Goal: Transaction & Acquisition: Book appointment/travel/reservation

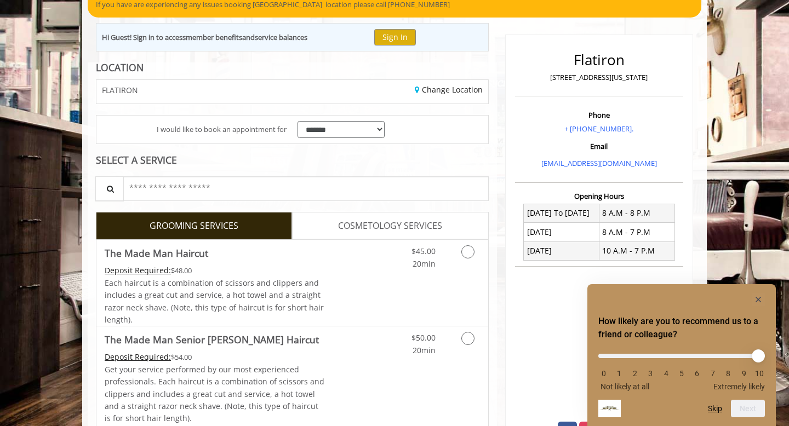
scroll to position [105, 0]
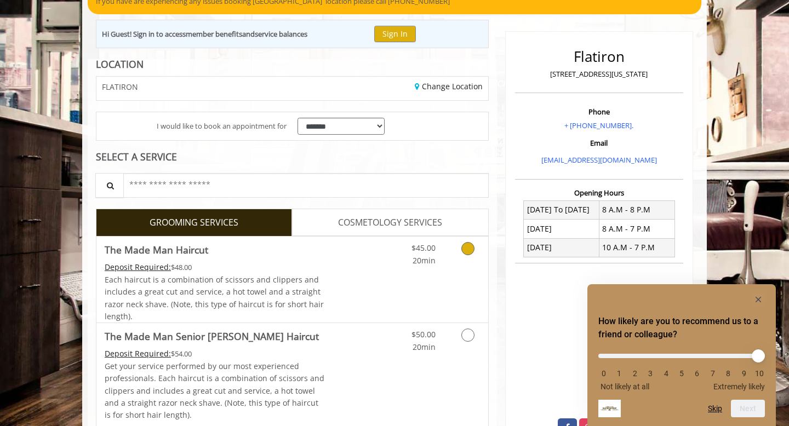
click at [469, 248] on icon "Grooming services" at bounding box center [467, 248] width 13 height 13
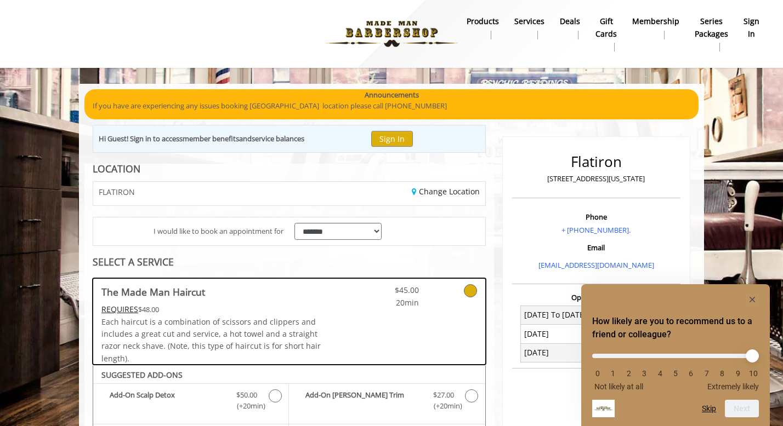
scroll to position [0, 0]
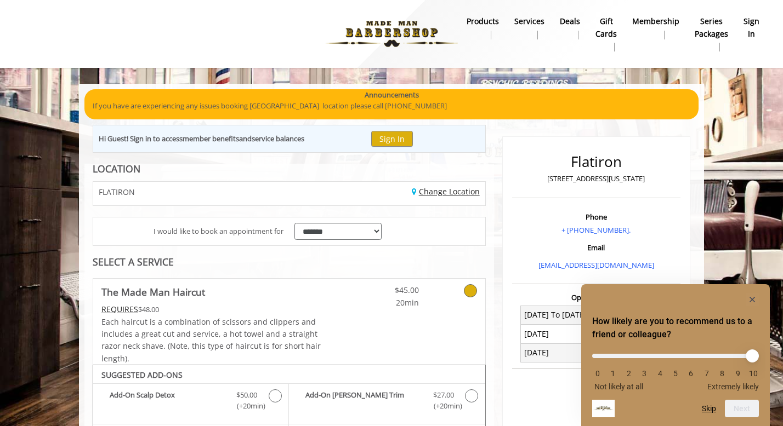
click at [441, 190] on link "Change Location" at bounding box center [446, 191] width 68 height 10
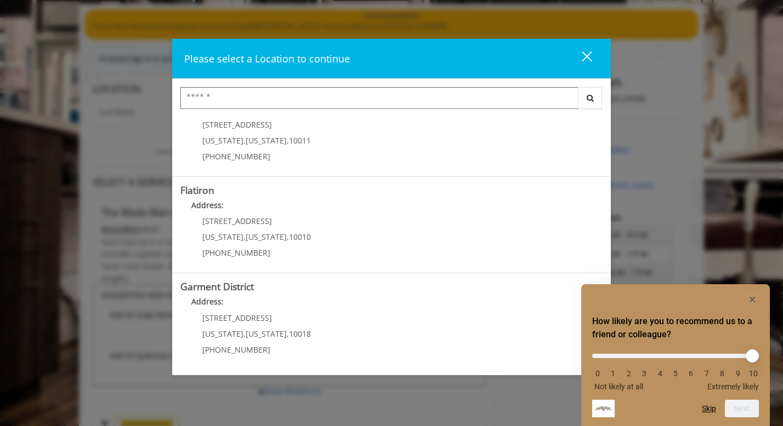
scroll to position [99, 0]
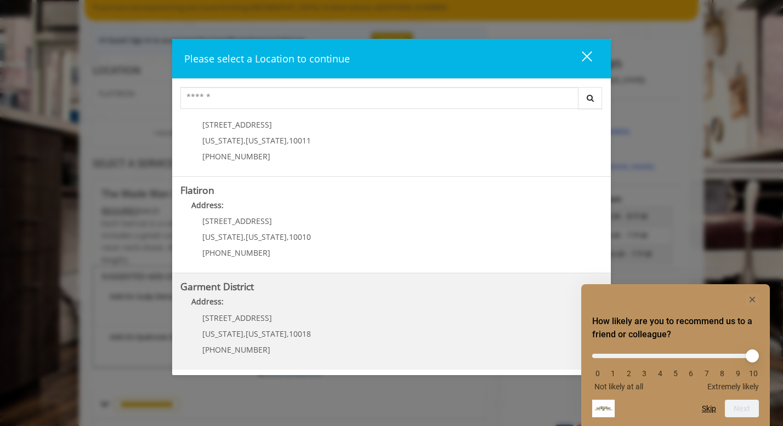
click at [287, 315] on p "[STREET_ADDRESS]" at bounding box center [256, 318] width 109 height 8
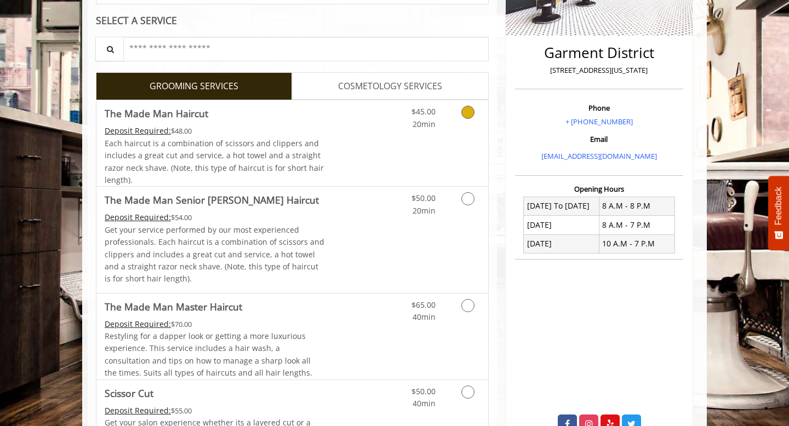
click at [459, 124] on link "Grooming services" at bounding box center [466, 115] width 28 height 30
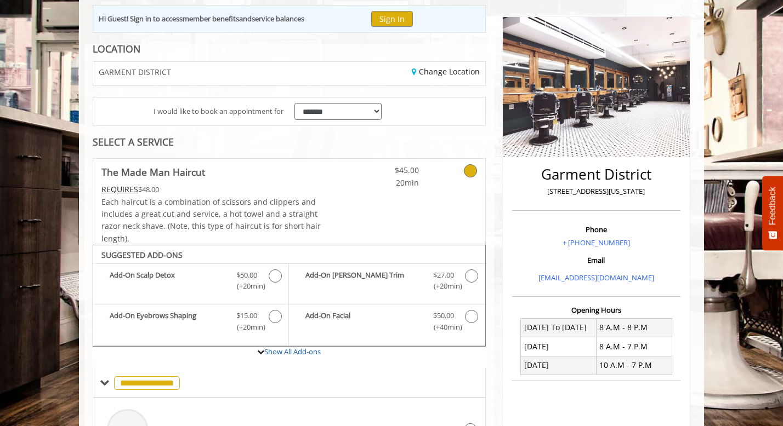
scroll to position [111, 0]
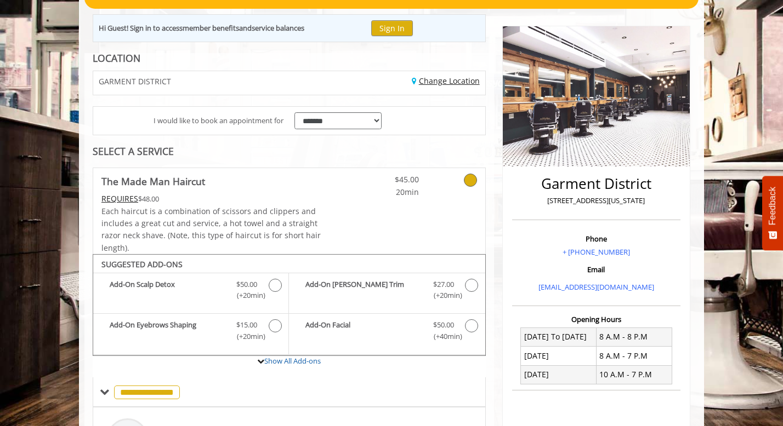
click at [439, 82] on link "Change Location" at bounding box center [446, 81] width 68 height 10
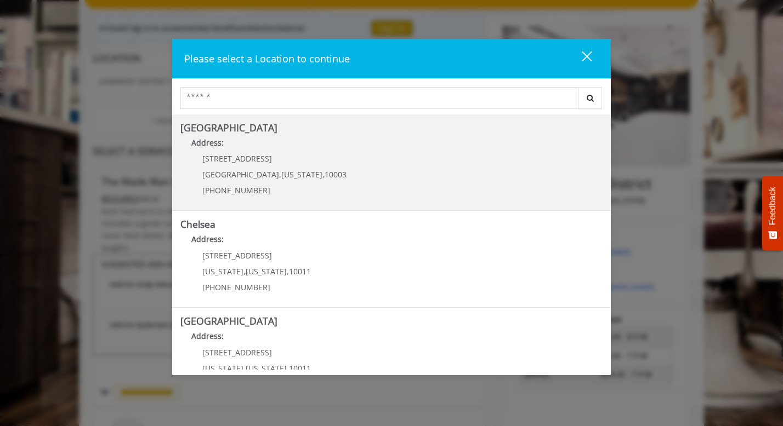
click at [282, 191] on p "[PHONE_NUMBER]" at bounding box center [274, 190] width 144 height 8
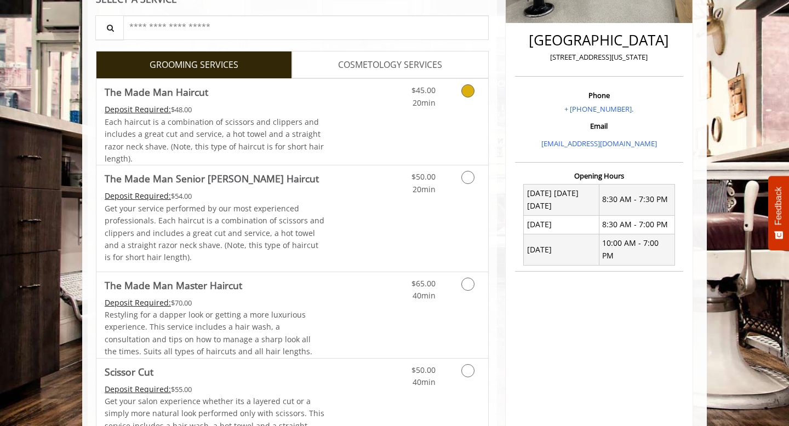
click at [471, 99] on link "Grooming services" at bounding box center [466, 94] width 28 height 30
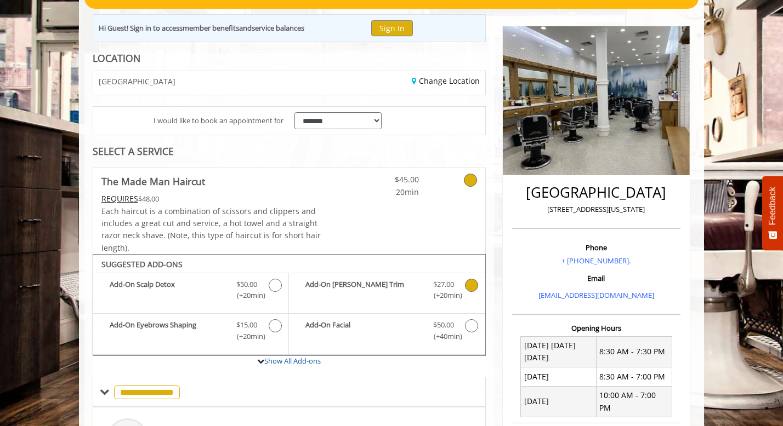
scroll to position [89, 0]
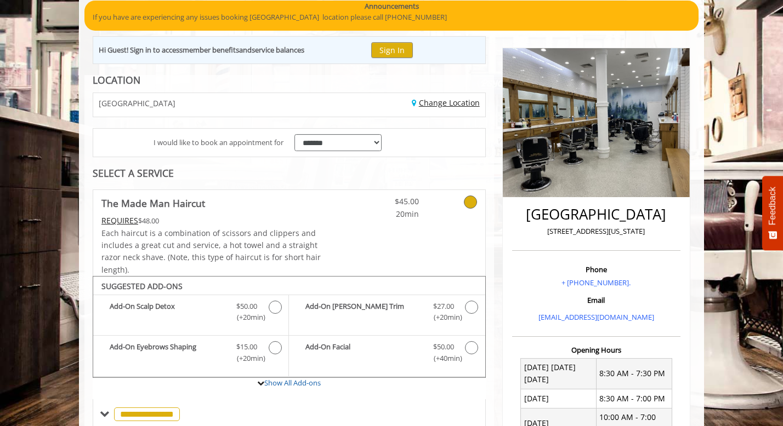
click at [423, 102] on link "Change Location" at bounding box center [446, 103] width 68 height 10
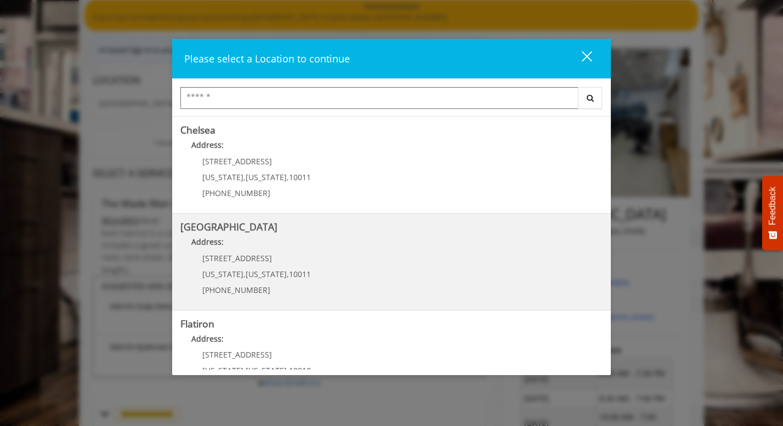
scroll to position [93, 0]
click at [331, 242] on Street "Address:" at bounding box center [391, 247] width 422 height 18
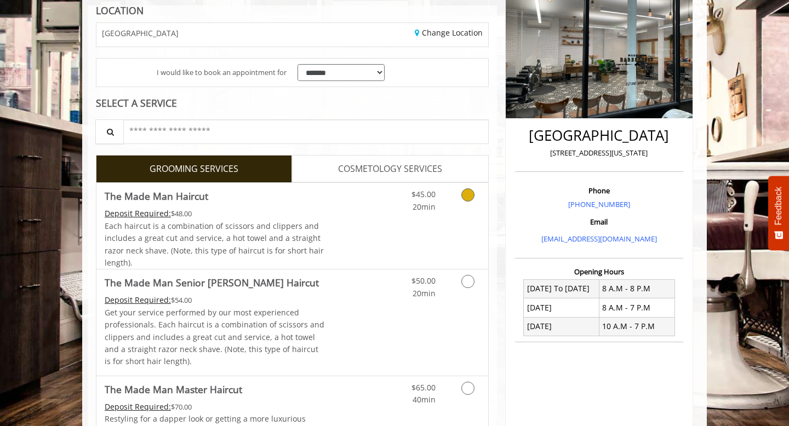
click at [465, 195] on icon "Grooming services" at bounding box center [467, 195] width 13 height 13
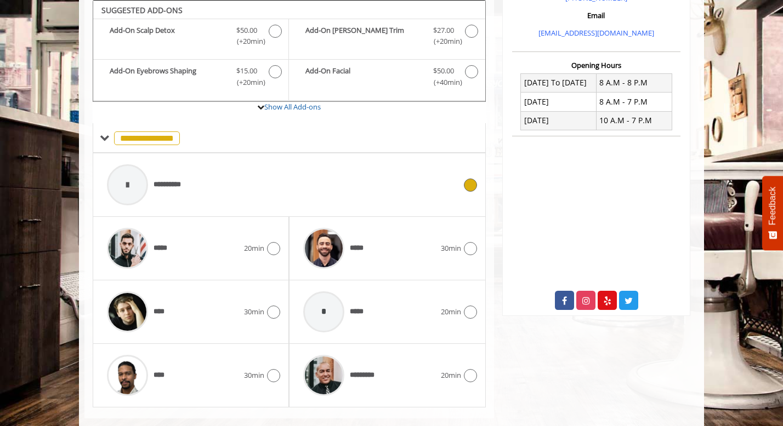
scroll to position [385, 0]
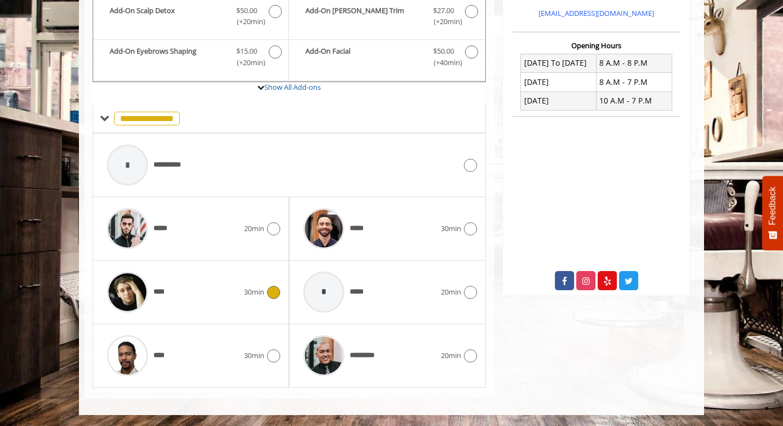
click at [269, 288] on icon at bounding box center [273, 292] width 13 height 13
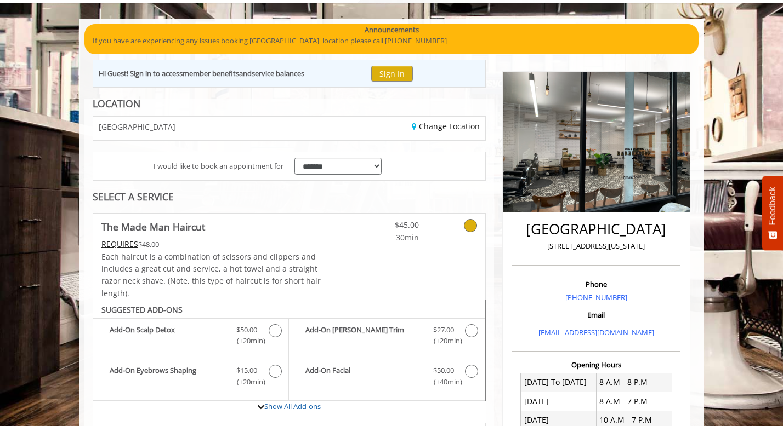
scroll to position [33, 0]
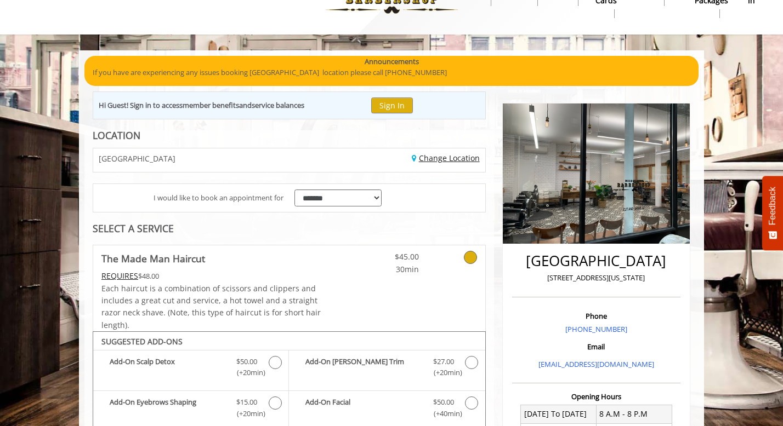
click at [424, 157] on link "Change Location" at bounding box center [446, 158] width 68 height 10
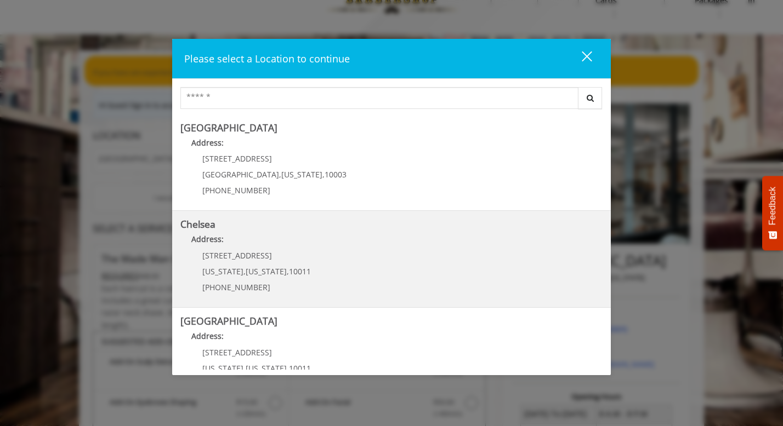
click at [363, 263] on link "Chelsea Address: 169/170 W 23rd St New York , New York , 10011 (917) 639-3902" at bounding box center [391, 259] width 422 height 80
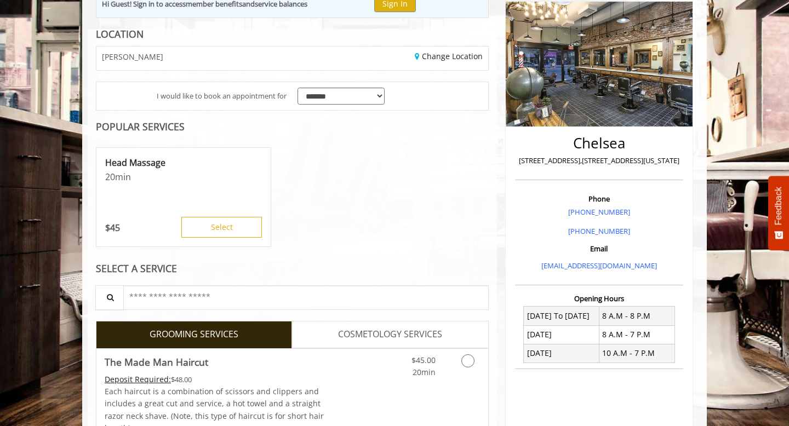
scroll to position [144, 0]
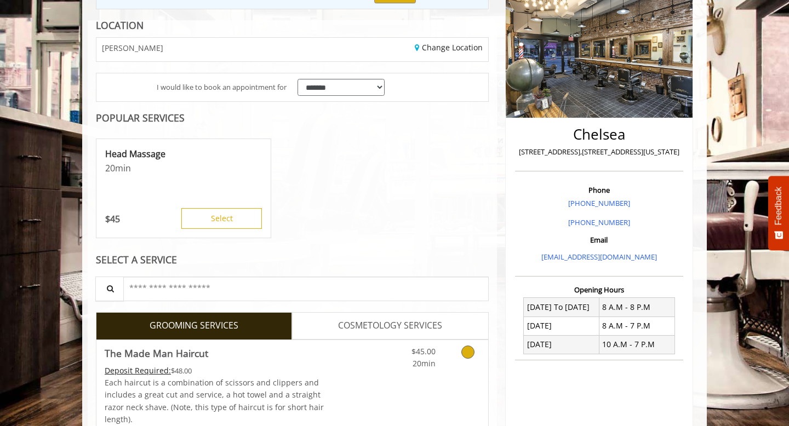
click at [468, 353] on icon "Grooming services" at bounding box center [467, 352] width 13 height 13
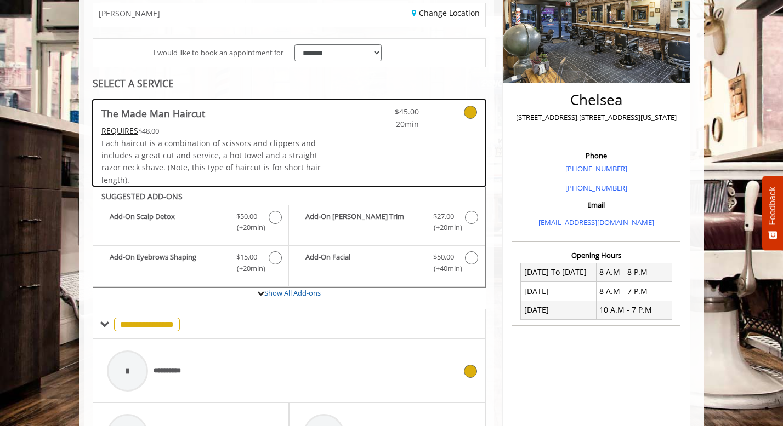
scroll to position [93, 0]
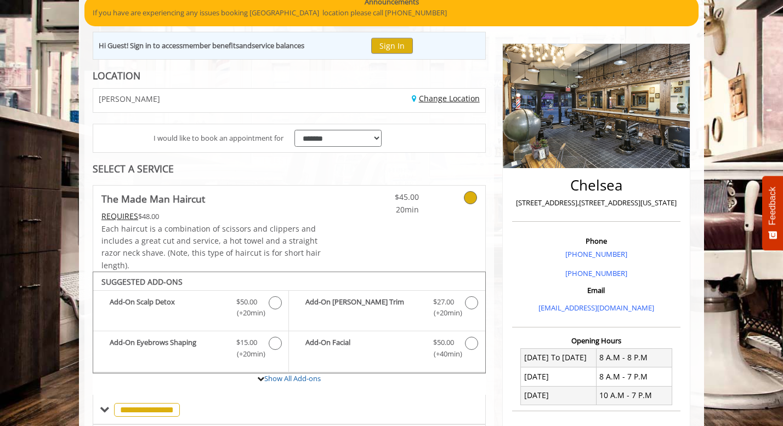
click at [448, 96] on link "Change Location" at bounding box center [446, 98] width 68 height 10
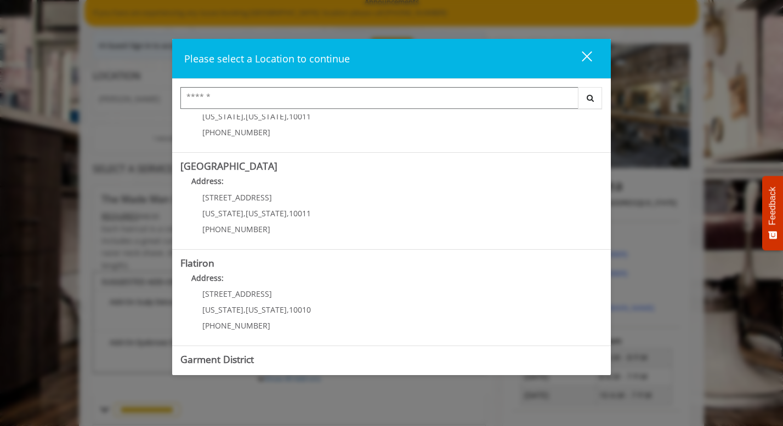
scroll to position [228, 0]
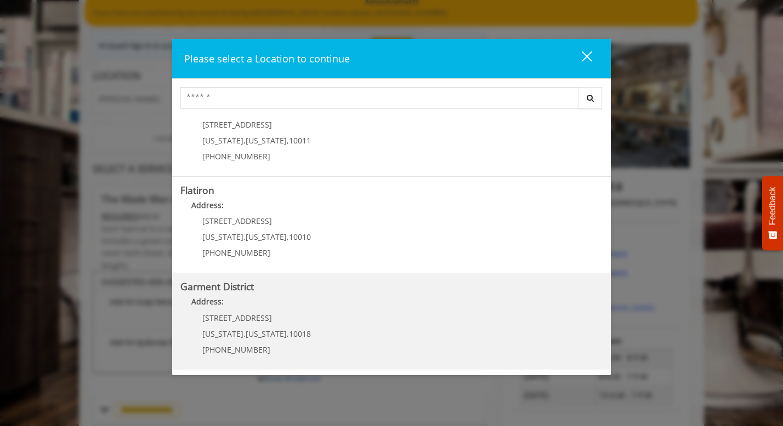
click at [309, 291] on h5 "Garment District" at bounding box center [391, 287] width 422 height 10
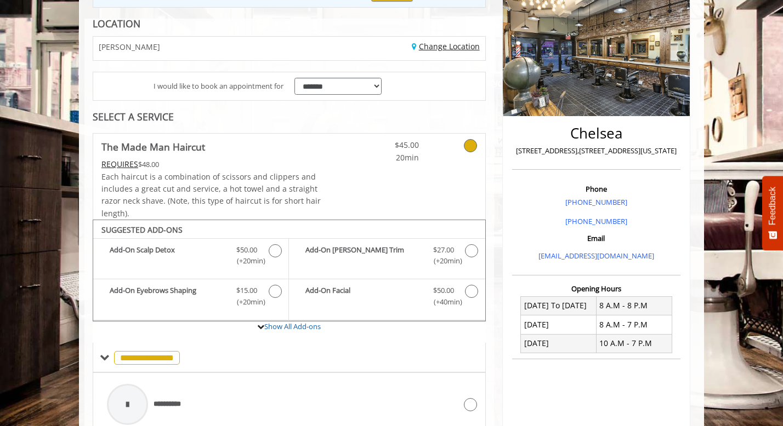
scroll to position [166, 0]
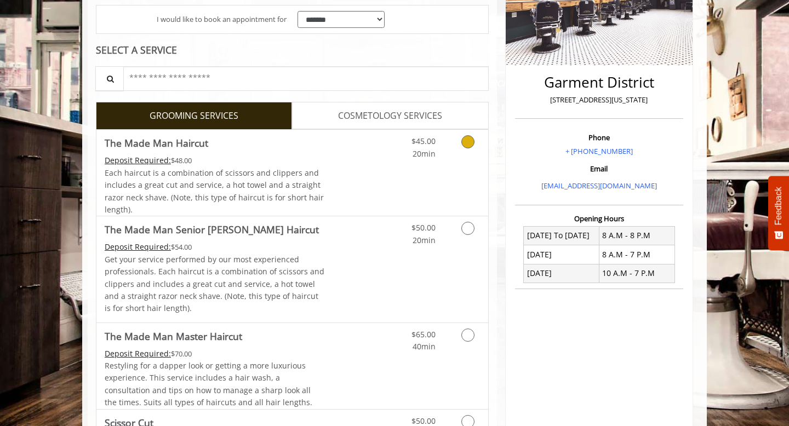
click at [469, 164] on div "$45.00 20min" at bounding box center [439, 173] width 98 height 86
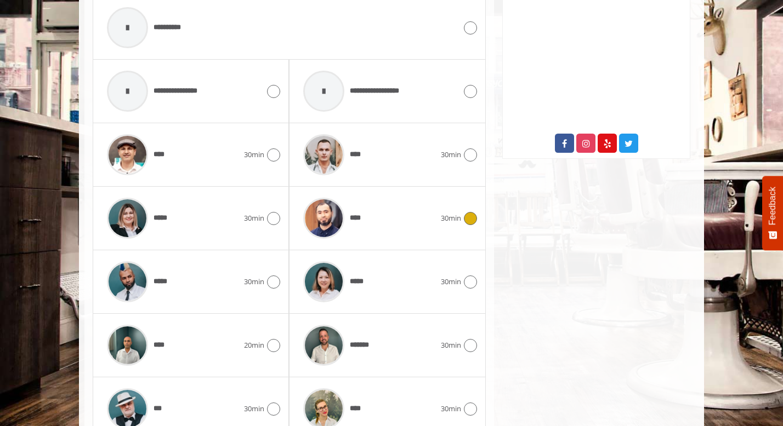
scroll to position [522, 0]
click at [463, 158] on div at bounding box center [469, 155] width 16 height 13
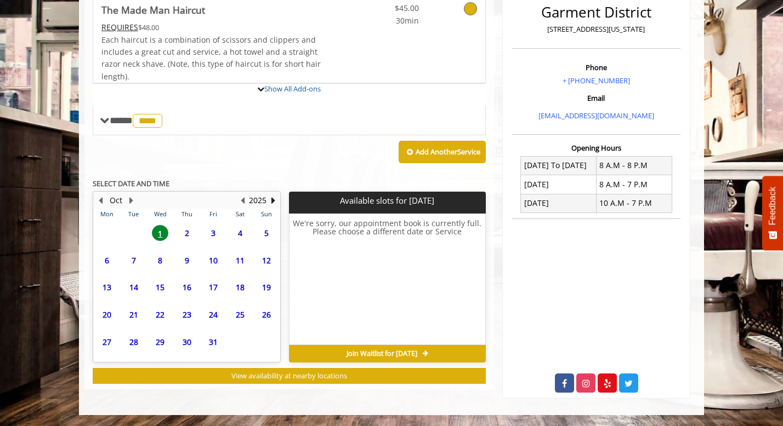
scroll to position [373, 0]
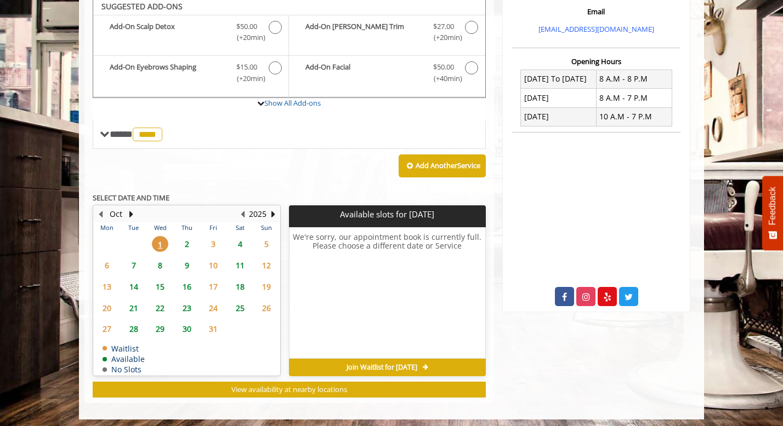
click at [191, 245] on span "2" at bounding box center [187, 244] width 16 height 16
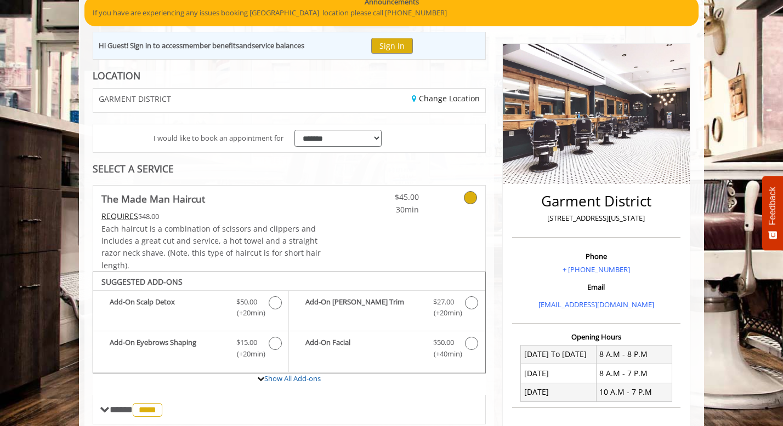
scroll to position [48, 0]
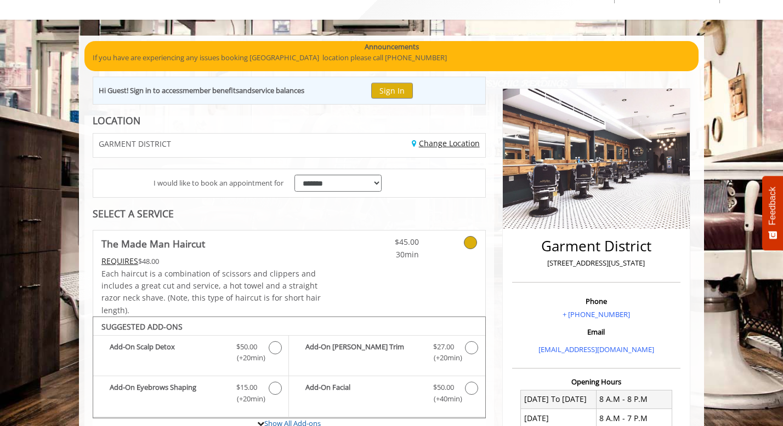
click at [454, 142] on link "Change Location" at bounding box center [446, 143] width 68 height 10
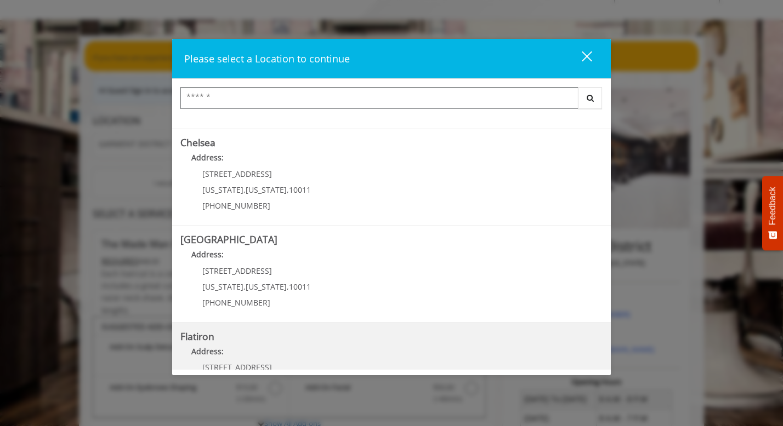
scroll to position [0, 0]
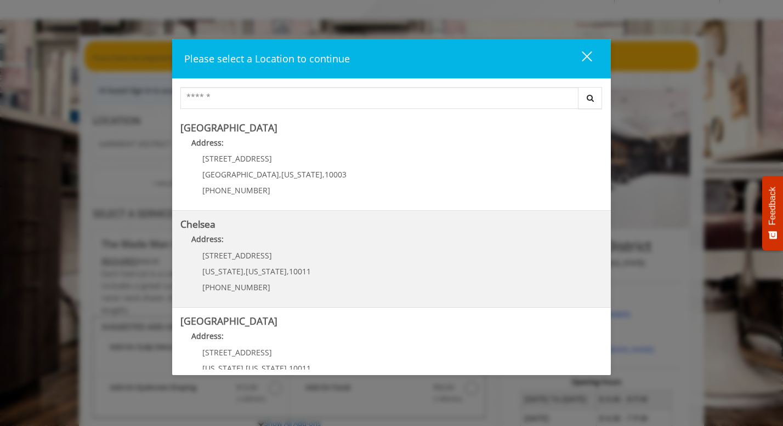
click at [309, 238] on p "Address:" at bounding box center [391, 242] width 422 height 18
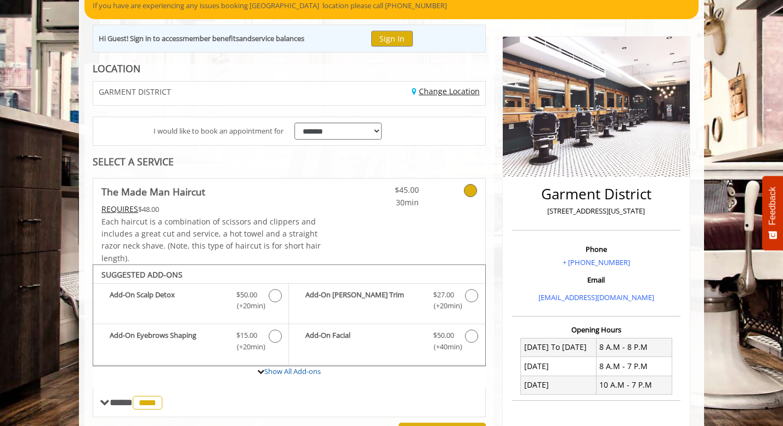
scroll to position [102, 0]
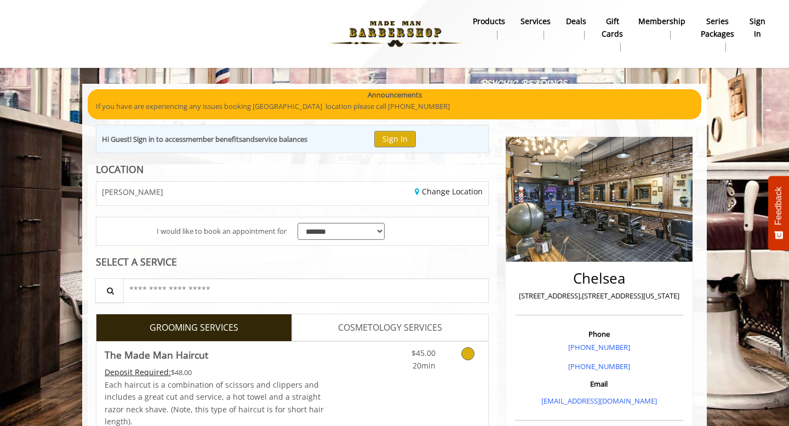
click at [470, 359] on icon "Grooming services" at bounding box center [467, 353] width 13 height 13
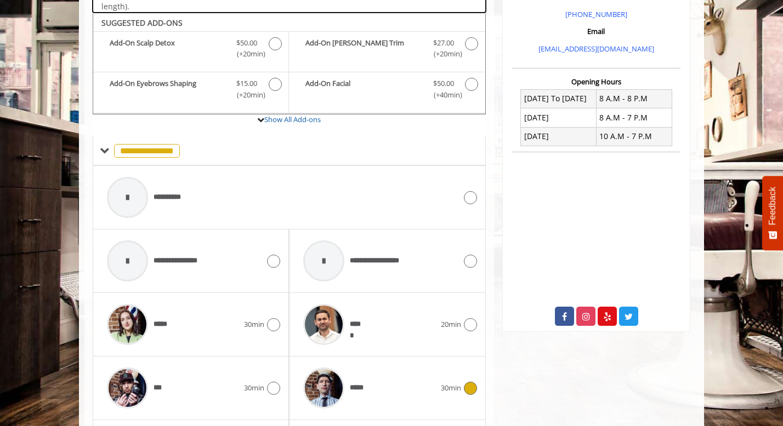
scroll to position [39, 0]
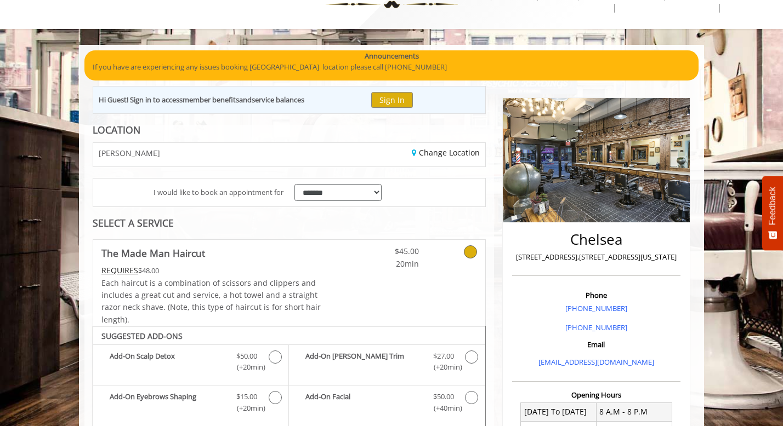
click at [452, 158] on div "Change Location" at bounding box center [391, 155] width 204 height 24
click at [453, 155] on link "Change Location" at bounding box center [446, 152] width 68 height 10
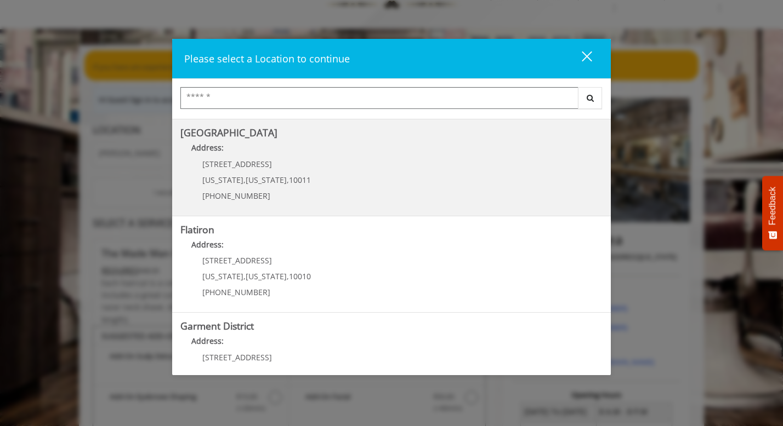
scroll to position [192, 0]
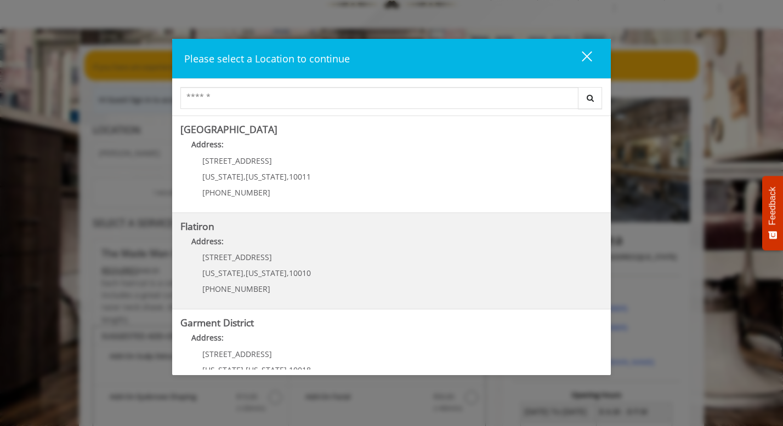
click at [397, 261] on "Flatiron Address: 10 E 23rd St New York , New York , 10010 (917) 475-1765" at bounding box center [391, 261] width 422 height 80
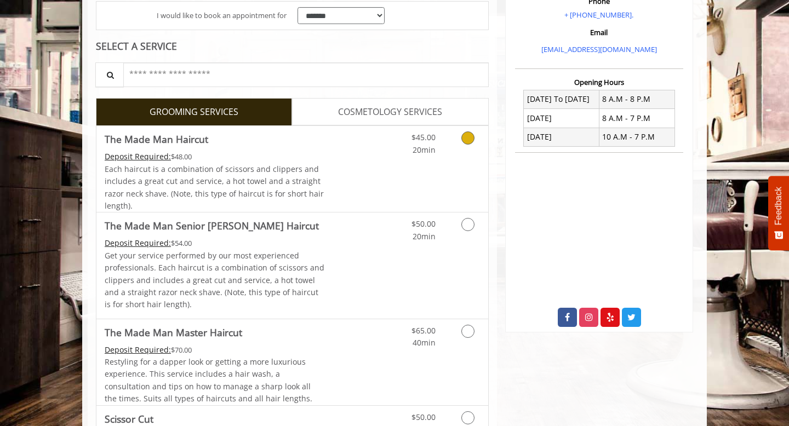
click at [486, 153] on div "Grooming services" at bounding box center [466, 141] width 44 height 30
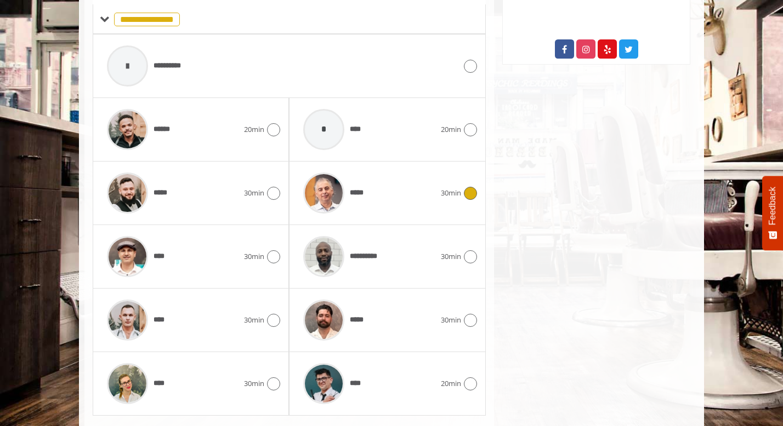
scroll to position [512, 0]
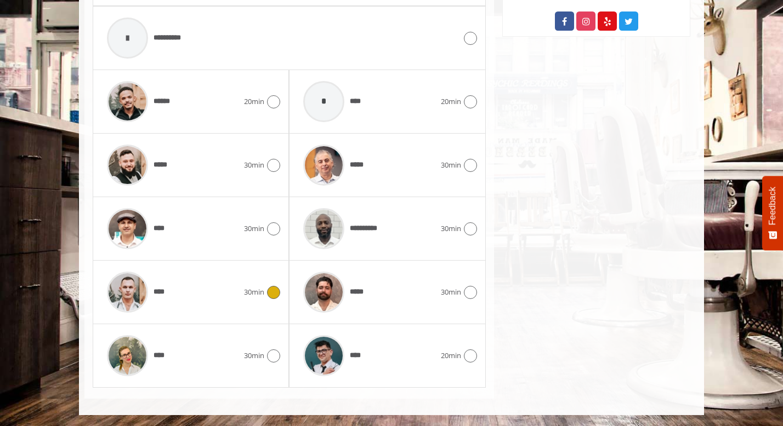
click at [279, 282] on div "**** 30min" at bounding box center [190, 292] width 179 height 52
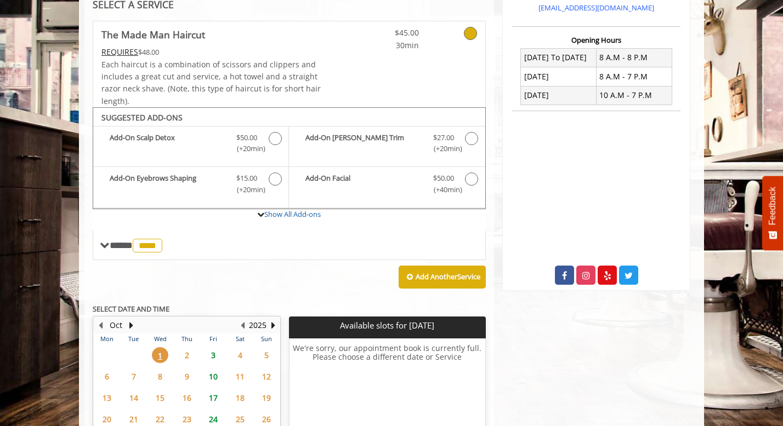
scroll to position [174, 0]
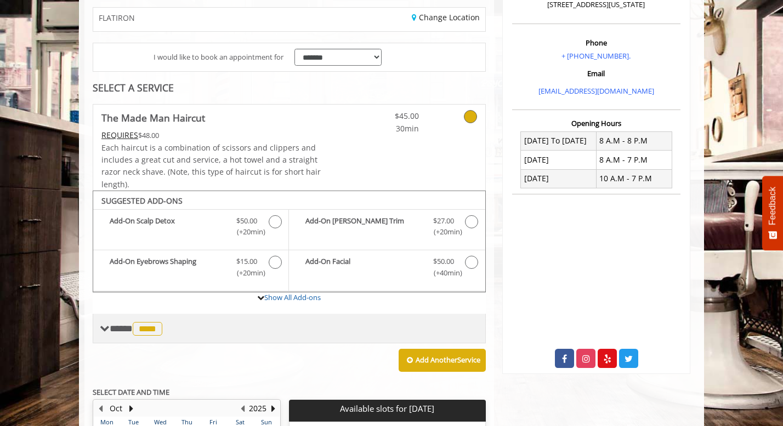
click at [142, 328] on span "****" at bounding box center [148, 329] width 30 height 14
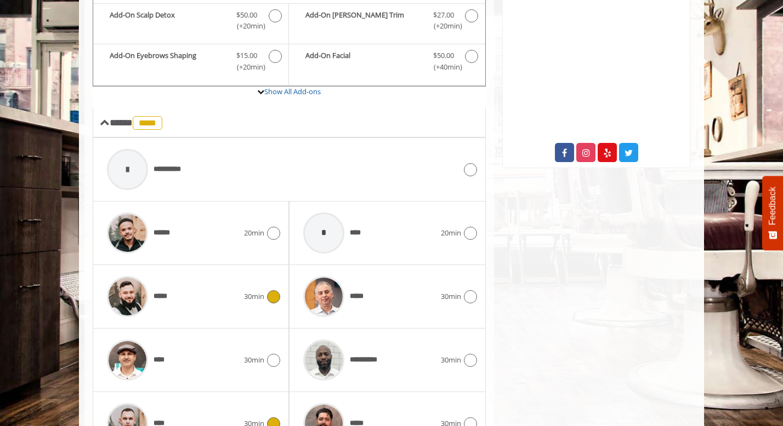
scroll to position [449, 0]
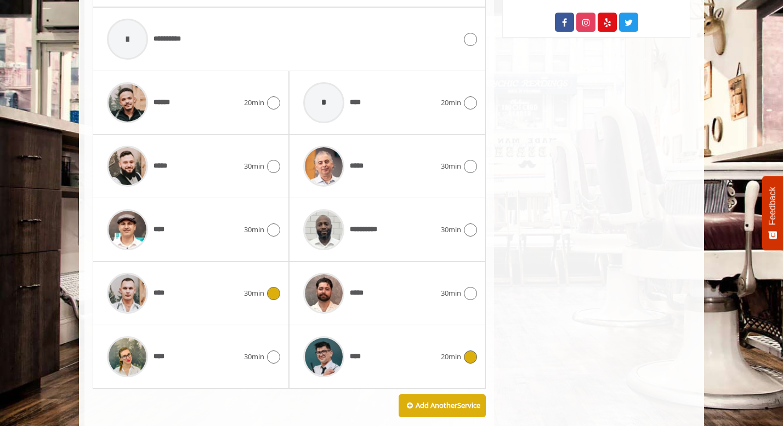
click at [469, 358] on icon at bounding box center [470, 357] width 13 height 13
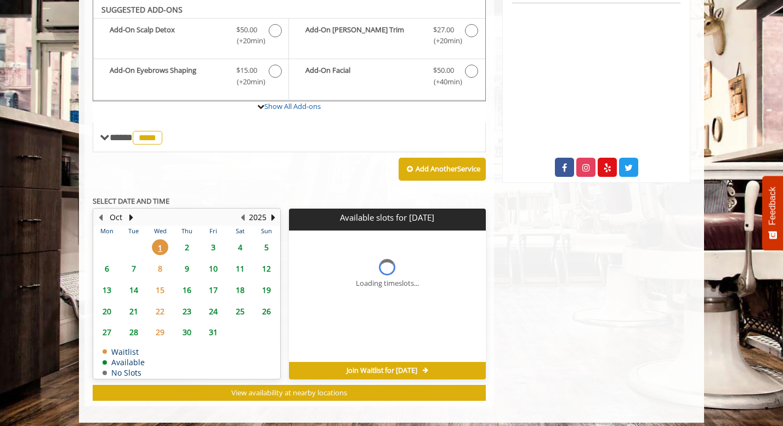
scroll to position [366, 0]
click at [190, 245] on span "2" at bounding box center [187, 247] width 16 height 16
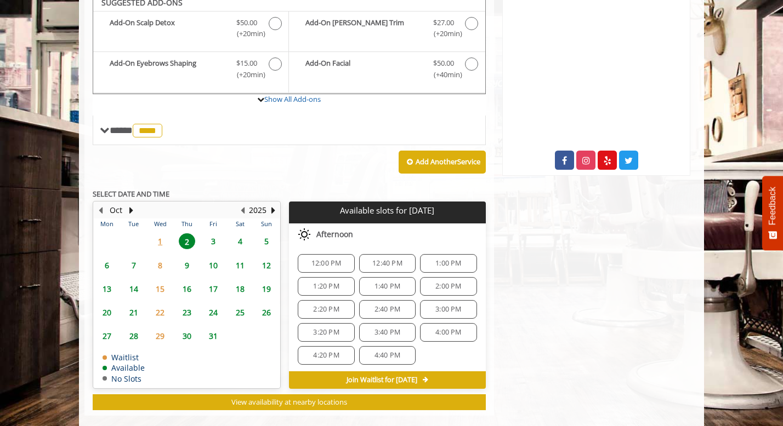
scroll to position [389, 0]
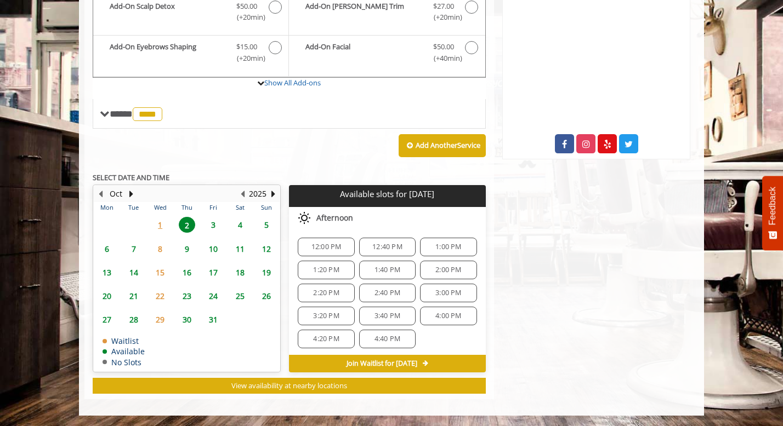
click at [161, 226] on span "1" at bounding box center [160, 225] width 16 height 16
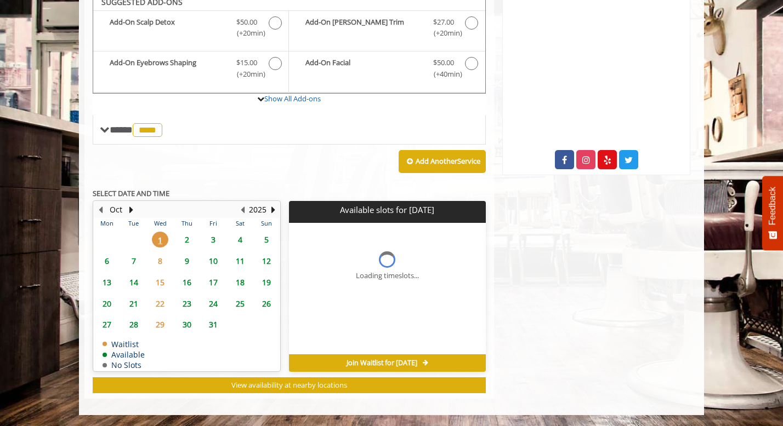
scroll to position [373, 0]
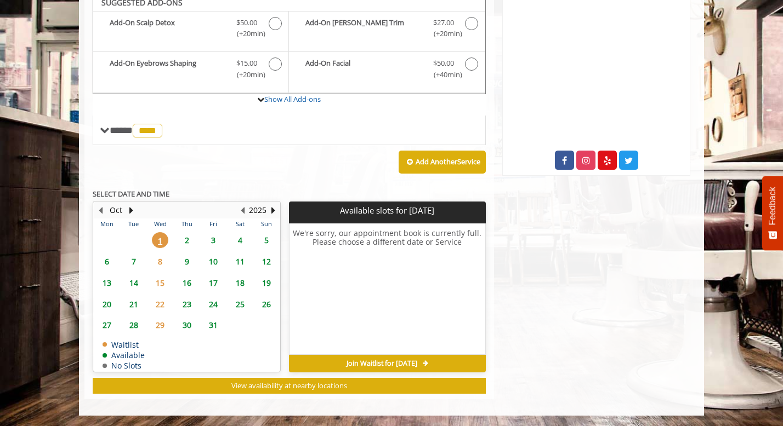
click at [185, 235] on span "2" at bounding box center [187, 240] width 16 height 16
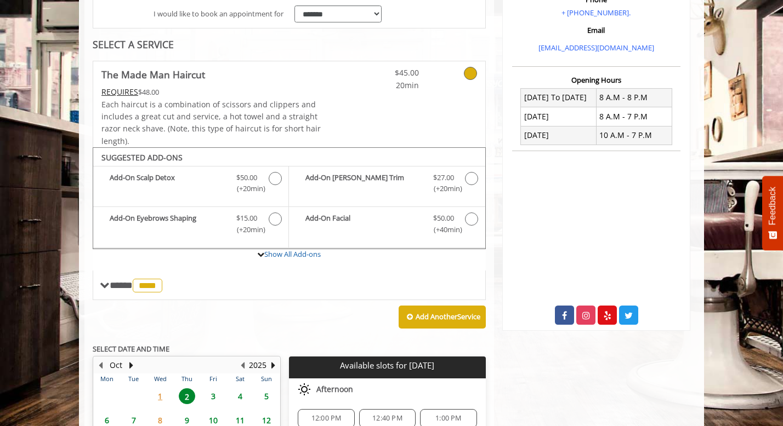
scroll to position [220, 0]
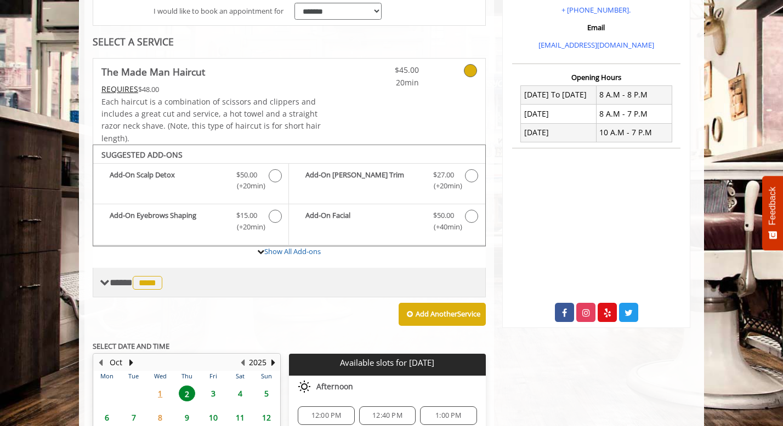
click at [217, 285] on div "**** **** ********" at bounding box center [289, 283] width 393 height 30
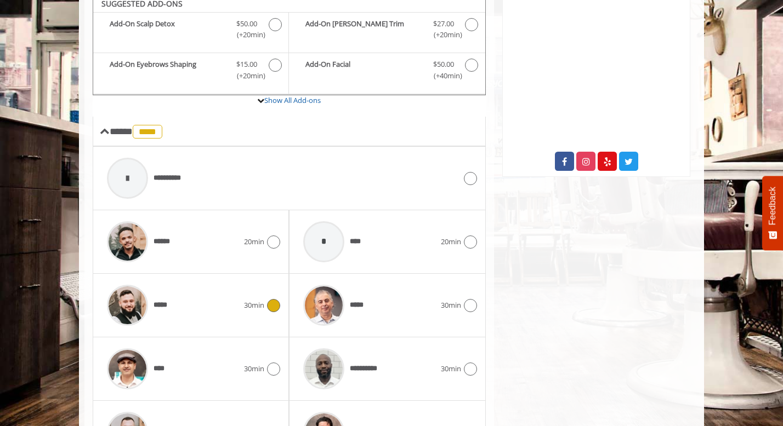
click at [256, 301] on span "30min" at bounding box center [254, 306] width 20 height 12
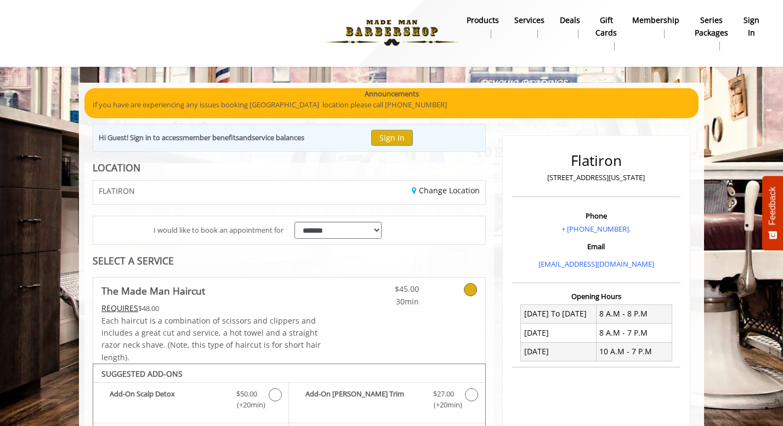
scroll to position [0, 0]
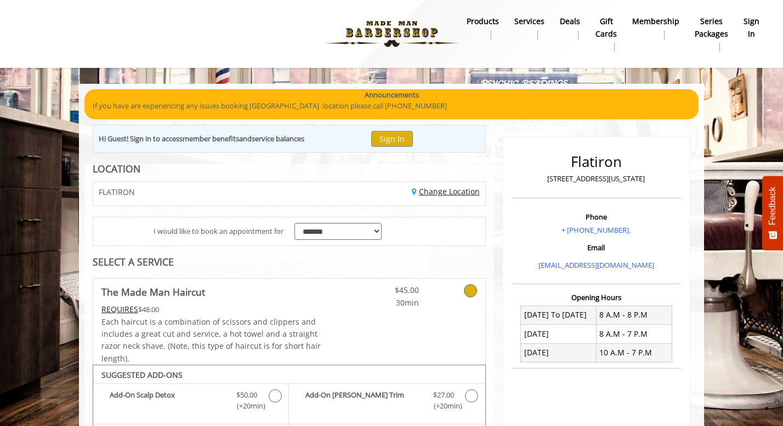
click at [425, 196] on link "Change Location" at bounding box center [446, 191] width 68 height 10
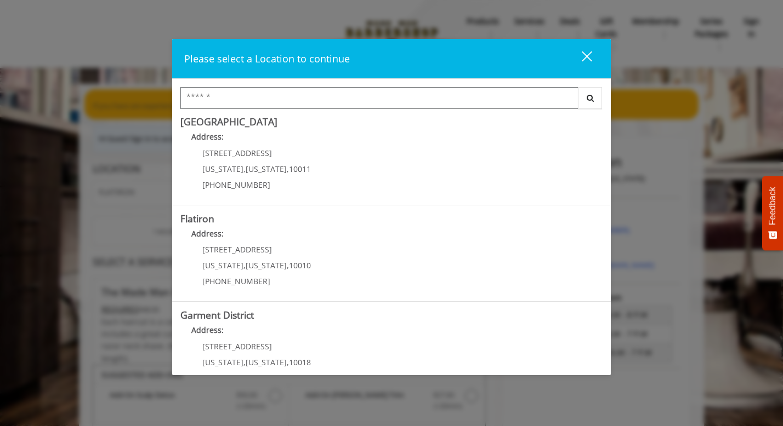
scroll to position [228, 0]
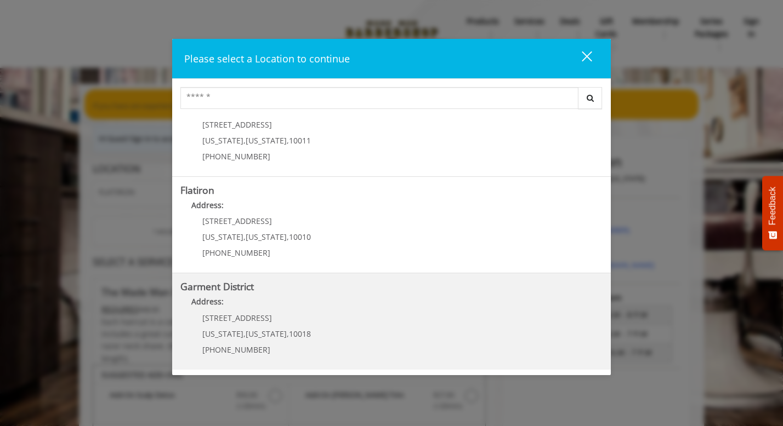
click at [317, 313] on District "Address:" at bounding box center [391, 305] width 422 height 18
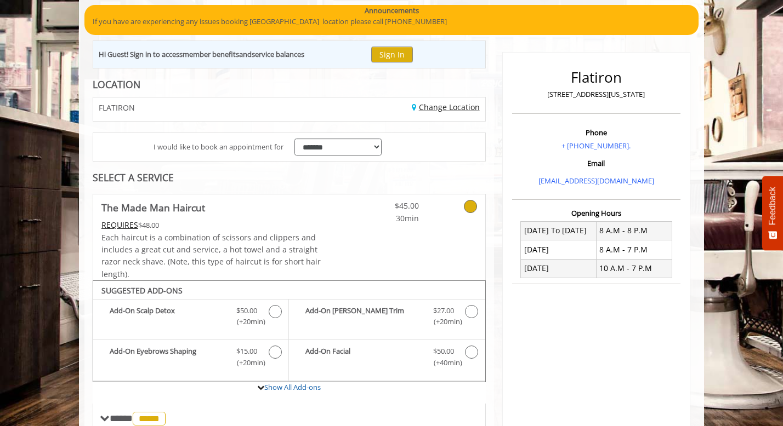
scroll to position [118, 0]
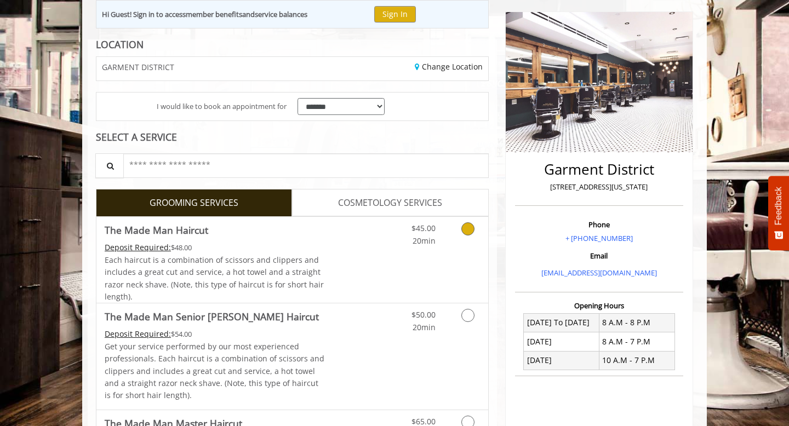
click at [465, 239] on link "Grooming services" at bounding box center [466, 232] width 28 height 30
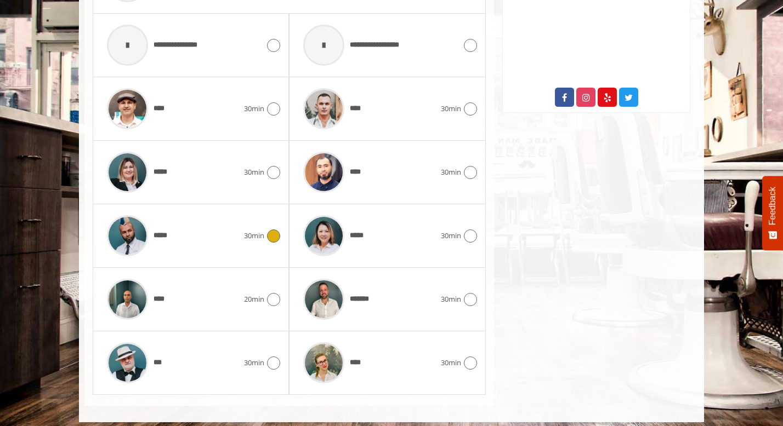
scroll to position [571, 0]
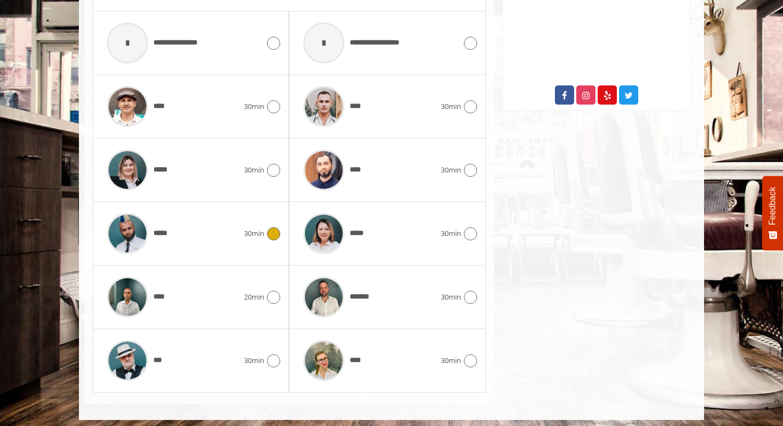
click at [265, 233] on div at bounding box center [272, 233] width 16 height 13
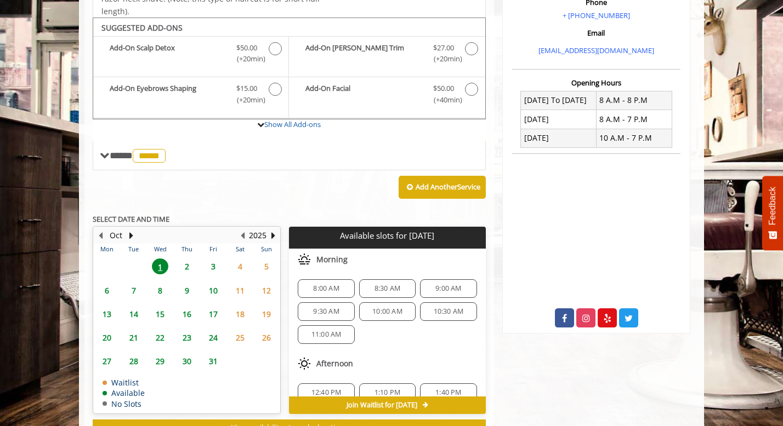
scroll to position [389, 0]
